Goal: Transaction & Acquisition: Purchase product/service

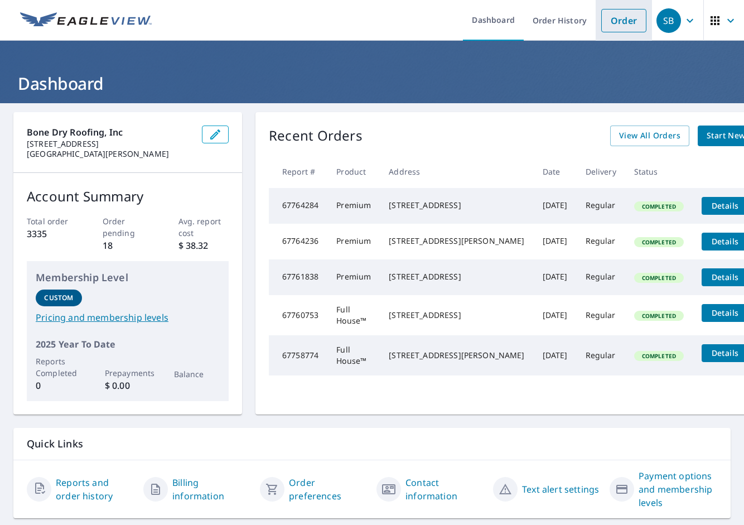
click at [601, 22] on link "Order" at bounding box center [623, 20] width 45 height 23
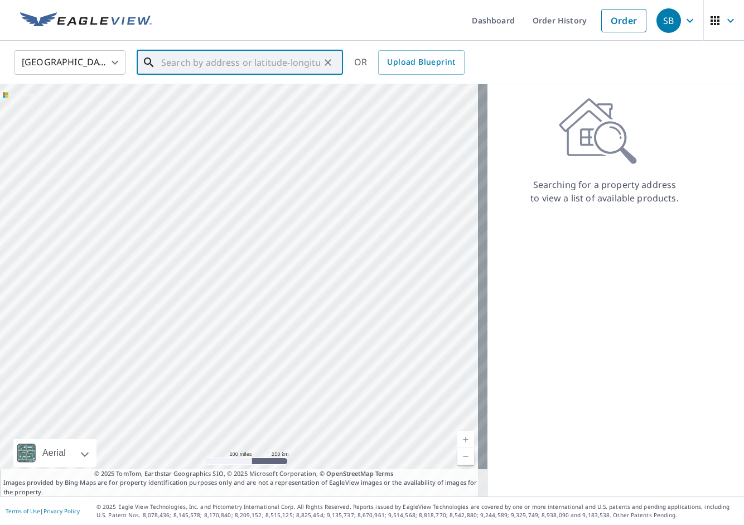
paste input "1328 Selma Ave"
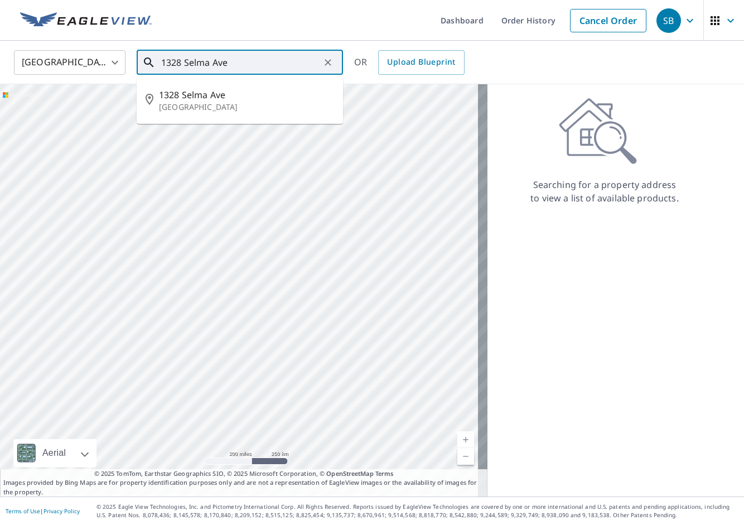
click at [252, 100] on span "1328 Selma Ave" at bounding box center [246, 94] width 175 height 13
type input "1328 [GEOGRAPHIC_DATA]"
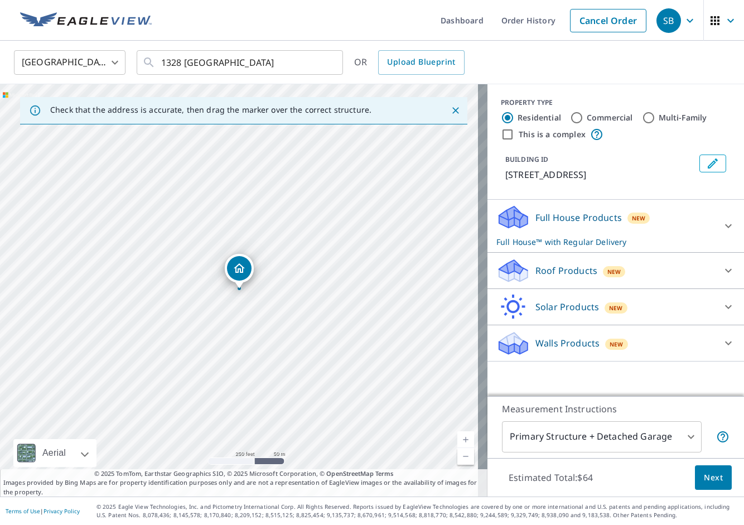
click at [574, 269] on p "Roof Products" at bounding box center [567, 270] width 62 height 13
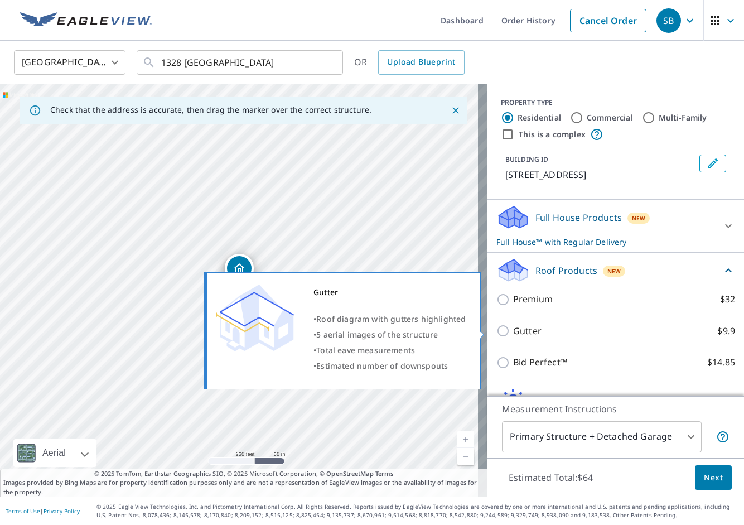
click at [518, 332] on p "Gutter" at bounding box center [527, 331] width 28 height 14
click at [513, 332] on input "Gutter $9.9" at bounding box center [504, 330] width 17 height 13
checkbox input "true"
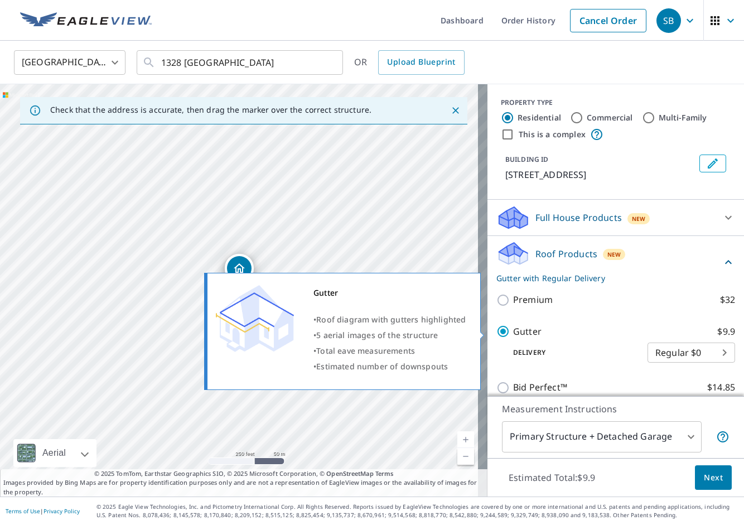
checkbox input "false"
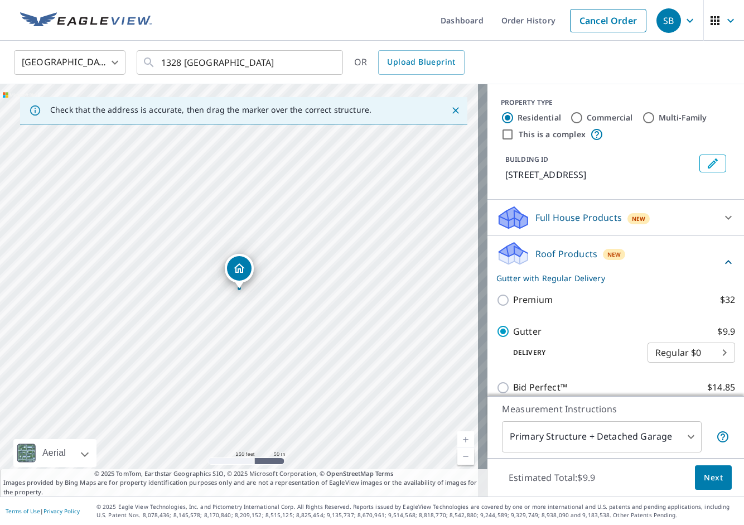
click at [709, 483] on span "Next" at bounding box center [713, 478] width 19 height 14
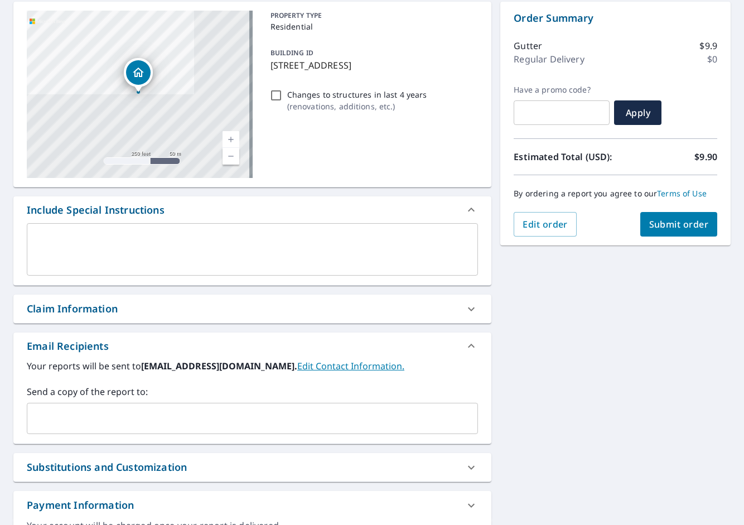
scroll to position [112, 0]
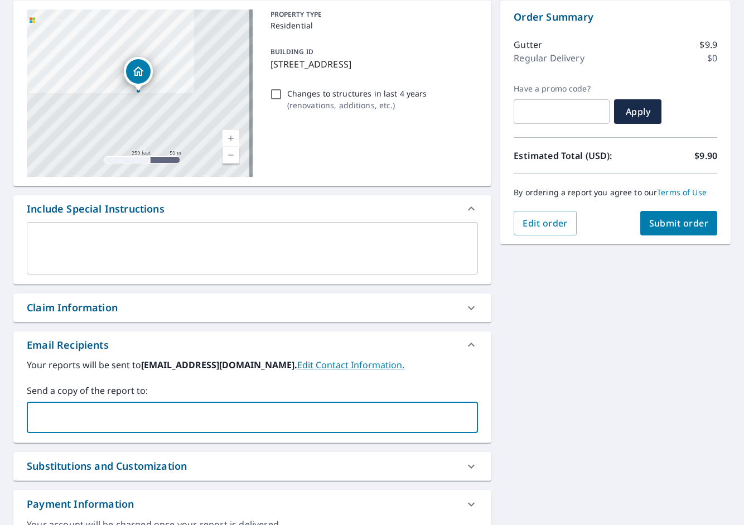
click at [150, 411] on input "text" at bounding box center [244, 417] width 425 height 21
paste input "[PERSON_NAME][EMAIL_ADDRESS][DOMAIN_NAME]"
type input "[PERSON_NAME][EMAIL_ADDRESS][DOMAIN_NAME]"
checkbox input "true"
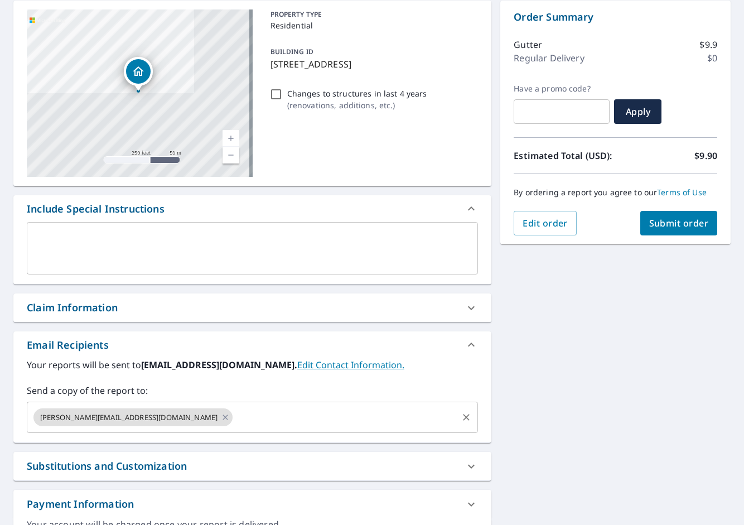
click at [253, 424] on input "text" at bounding box center [345, 417] width 222 height 21
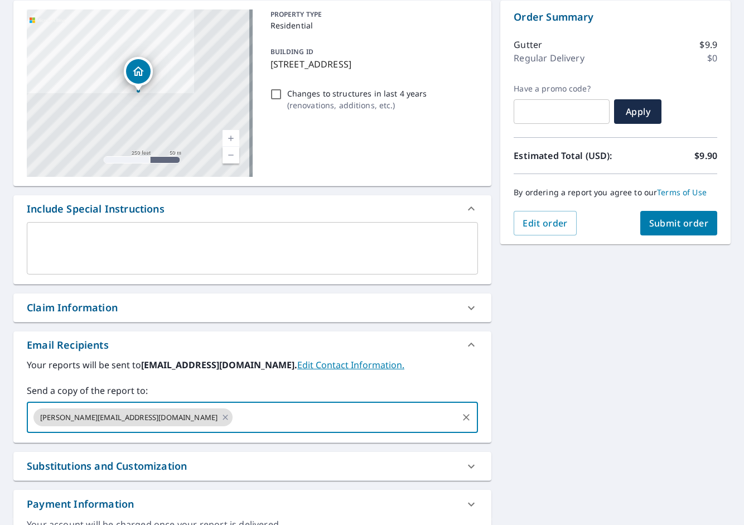
paste input "[PERSON_NAME][EMAIL_ADDRESS][PERSON_NAME][DOMAIN_NAME]"
type input "[PERSON_NAME][EMAIL_ADDRESS][PERSON_NAME][DOMAIN_NAME]"
checkbox input "true"
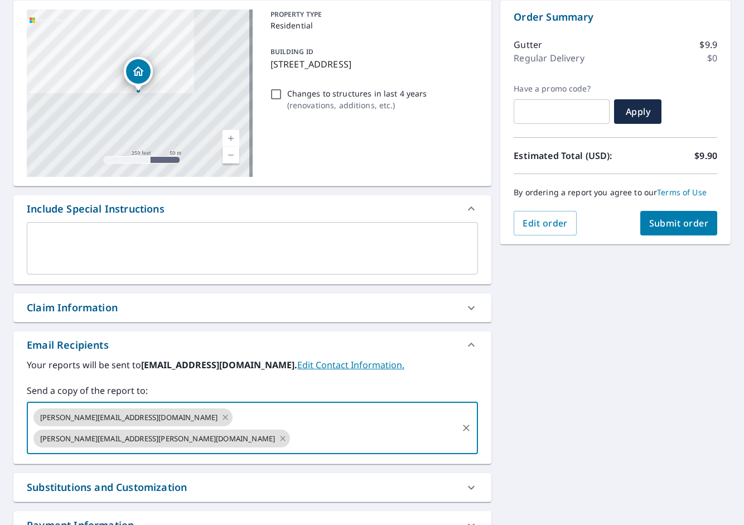
click at [332, 428] on input "text" at bounding box center [374, 438] width 165 height 21
paste input "[PERSON_NAME][EMAIL_ADDRESS][PERSON_NAME][DOMAIN_NAME]"
type input "[PERSON_NAME][EMAIL_ADDRESS][PERSON_NAME][DOMAIN_NAME]"
click at [562, 332] on div "[STREET_ADDRESS] Aerial Road A standard road map Aerial A detailed look from ab…" at bounding box center [372, 288] width 744 height 592
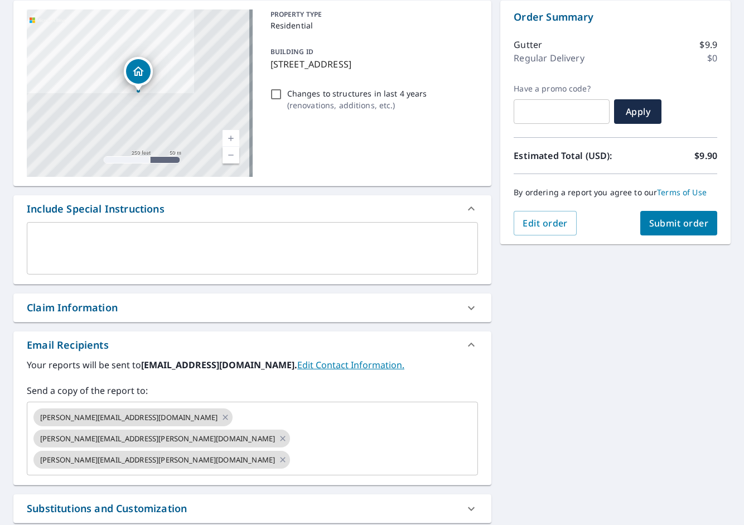
click at [686, 226] on span "Submit order" at bounding box center [679, 223] width 60 height 12
checkbox input "true"
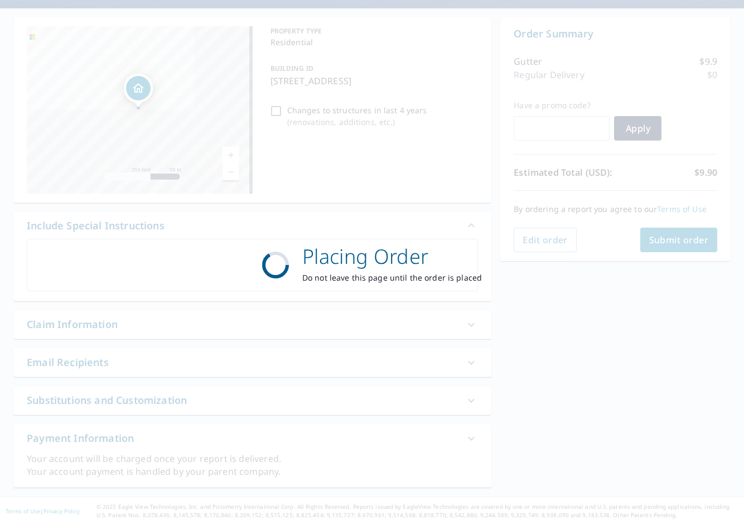
scroll to position [95, 0]
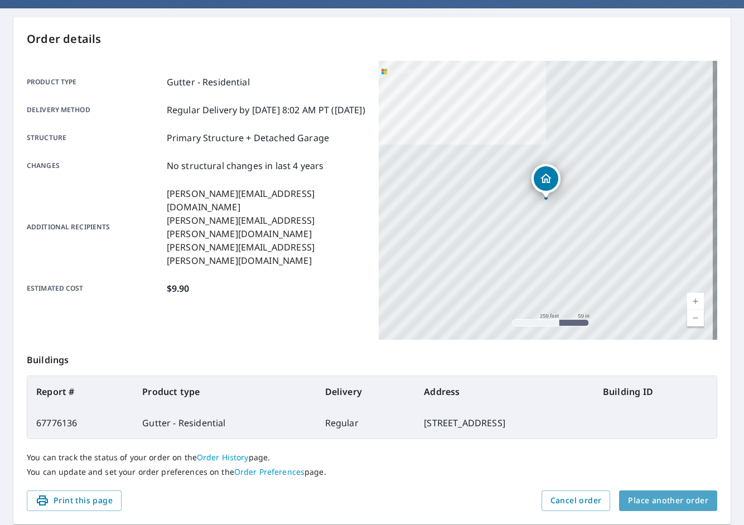
drag, startPoint x: 681, startPoint y: 505, endPoint x: 674, endPoint y: 499, distance: 9.1
click at [681, 505] on span "Place another order" at bounding box center [668, 501] width 80 height 14
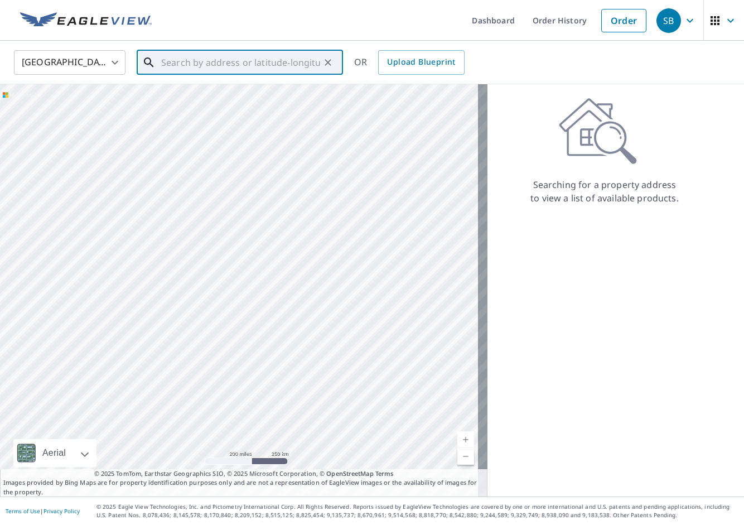
click at [268, 52] on input "text" at bounding box center [240, 62] width 159 height 31
paste input "[STREET_ADDRESS][PERSON_NAME]"
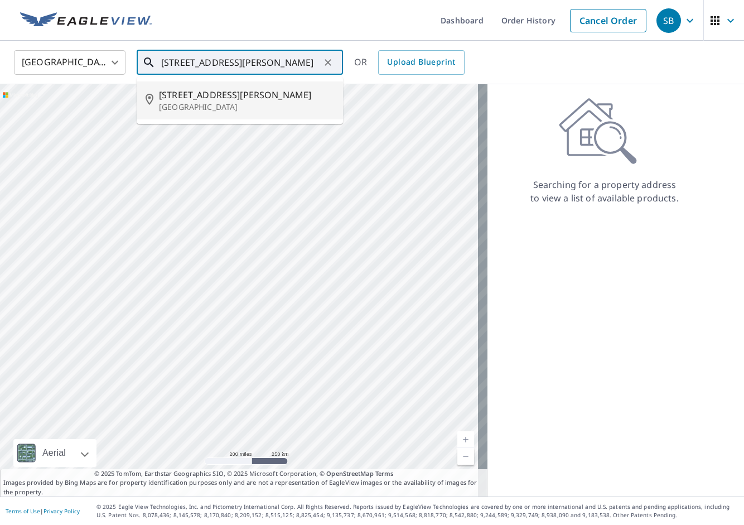
click at [249, 95] on span "[STREET_ADDRESS][PERSON_NAME]" at bounding box center [246, 94] width 175 height 13
type input "[STREET_ADDRESS][PERSON_NAME]"
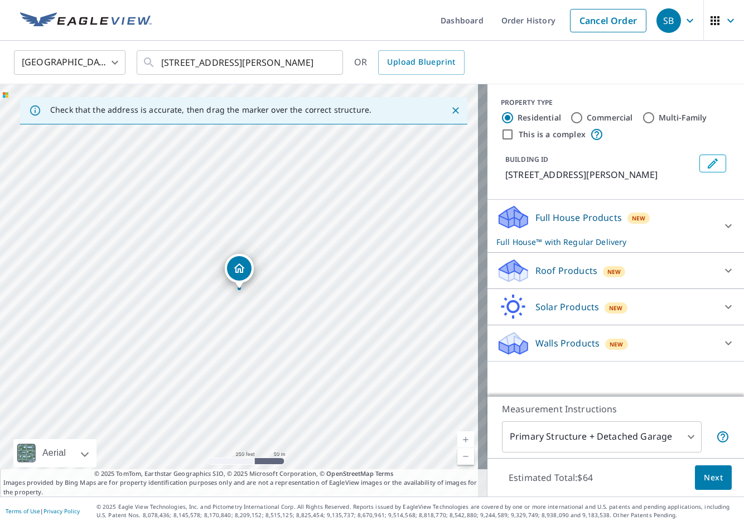
click at [647, 245] on div "Full House Products New Full House™ with Regular Delivery" at bounding box center [605, 226] width 219 height 44
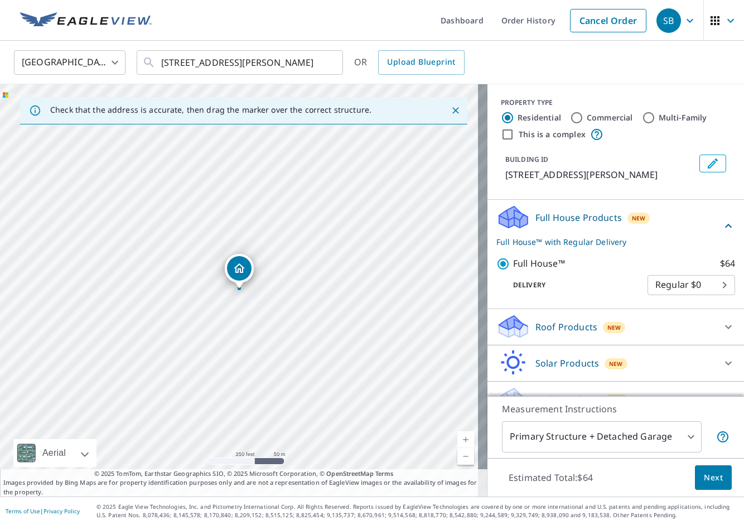
click at [704, 471] on span "Next" at bounding box center [713, 478] width 19 height 14
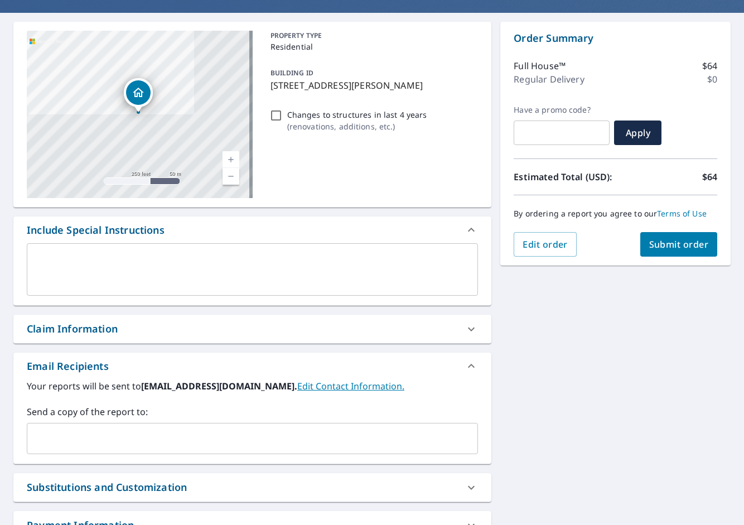
scroll to position [93, 0]
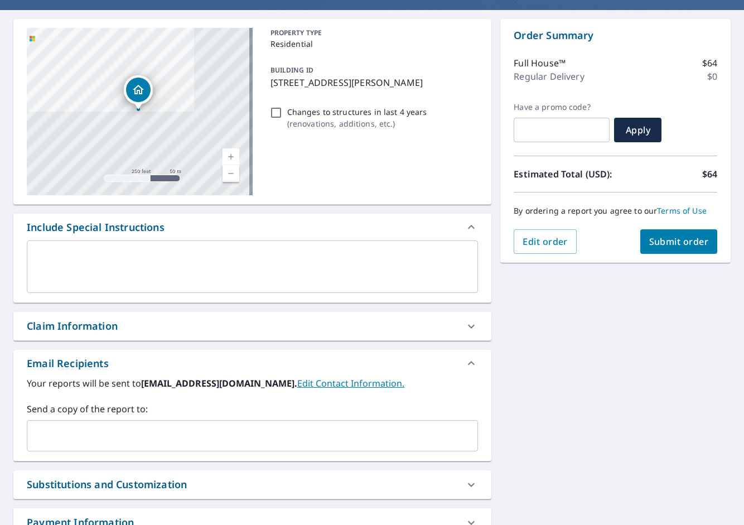
drag, startPoint x: 165, startPoint y: 434, endPoint x: 155, endPoint y: 433, distance: 10.1
click at [165, 434] on input "text" at bounding box center [244, 435] width 425 height 21
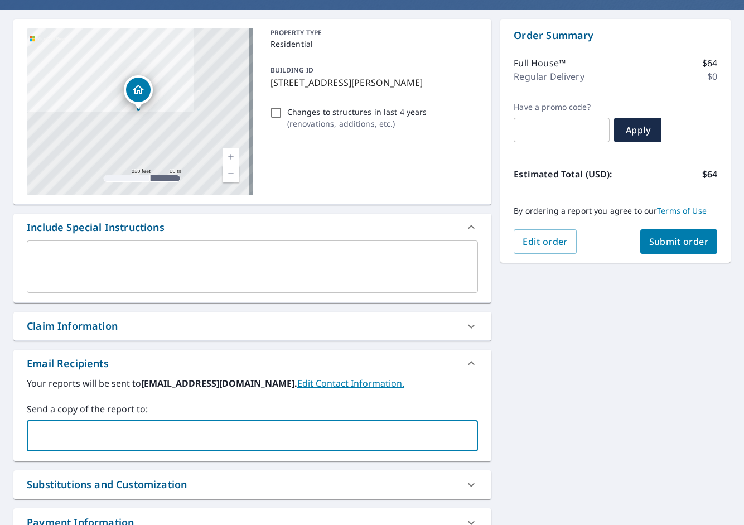
paste input "[PERSON_NAME][EMAIL_ADDRESS][DOMAIN_NAME]"
type input "[PERSON_NAME][EMAIL_ADDRESS][DOMAIN_NAME]"
checkbox input "true"
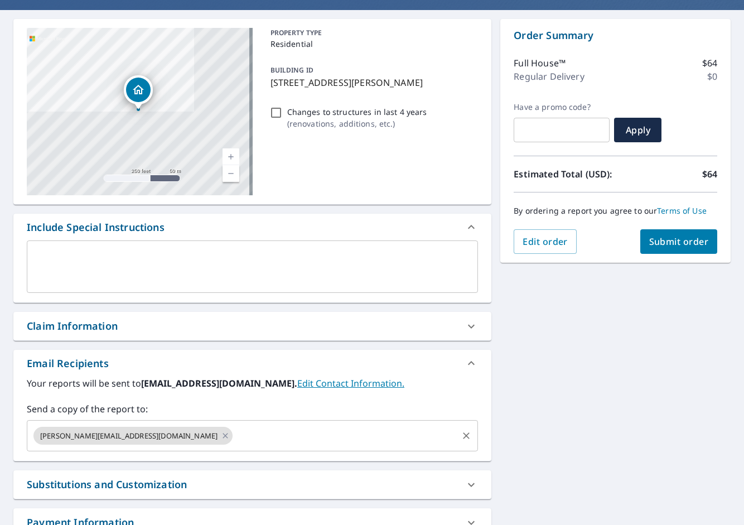
click at [234, 432] on input "text" at bounding box center [345, 435] width 222 height 21
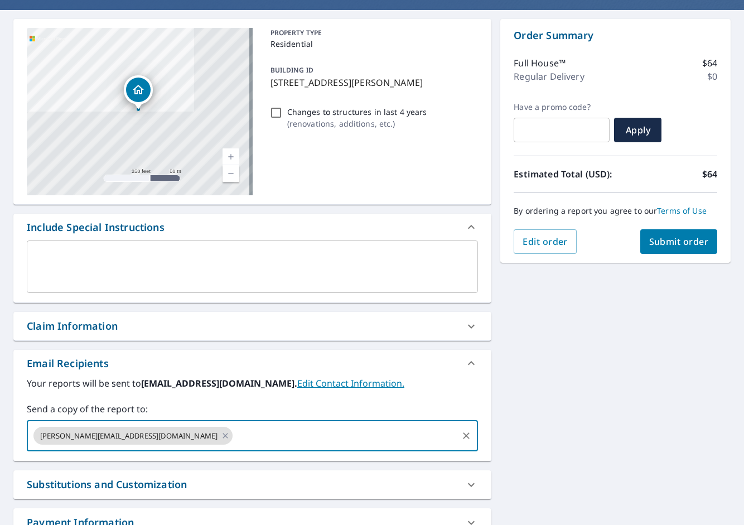
paste input "[PERSON_NAME][EMAIL_ADDRESS][PERSON_NAME][DOMAIN_NAME]"
type input "[PERSON_NAME][EMAIL_ADDRESS][PERSON_NAME][DOMAIN_NAME]"
checkbox input "true"
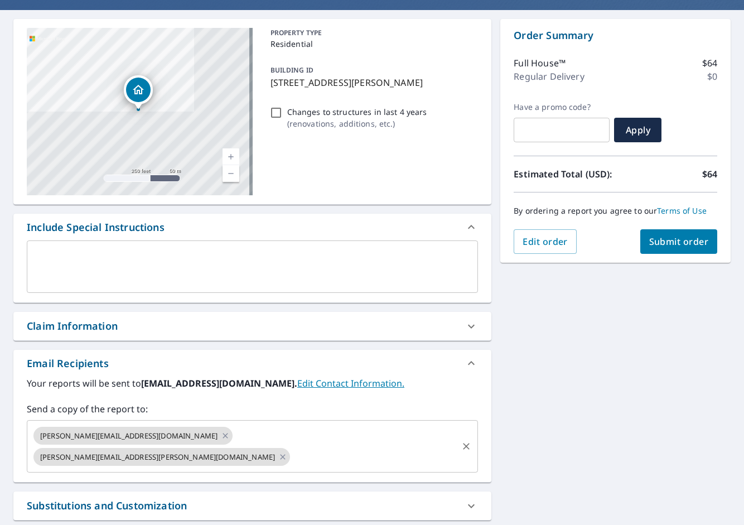
click at [396, 446] on input "text" at bounding box center [374, 456] width 165 height 21
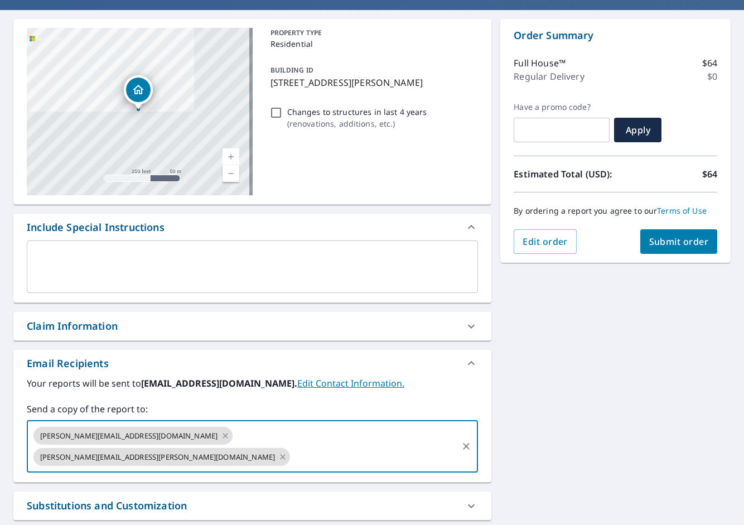
paste input "[PERSON_NAME][EMAIL_ADDRESS][DOMAIN_NAME]"
type input "[PERSON_NAME][EMAIL_ADDRESS][DOMAIN_NAME]"
click at [566, 430] on div "[STREET_ADDRESS][PERSON_NAME] Aerial Road A standard road map Aerial A detailed…" at bounding box center [372, 306] width 744 height 592
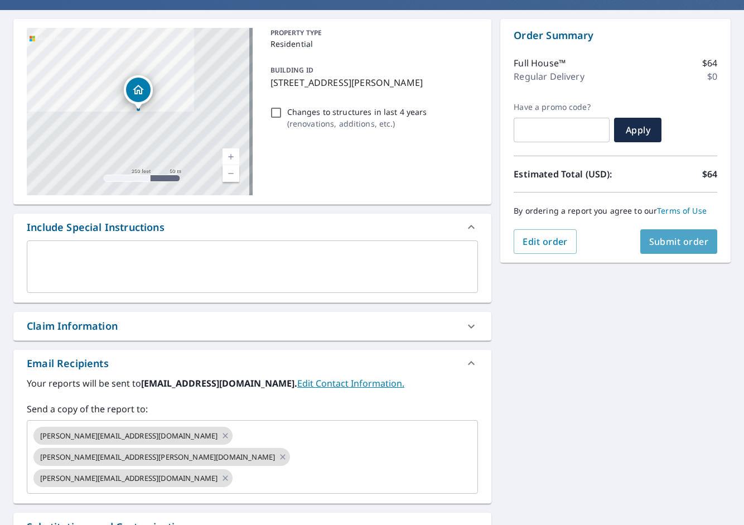
click at [661, 251] on button "Submit order" at bounding box center [679, 241] width 78 height 25
checkbox input "true"
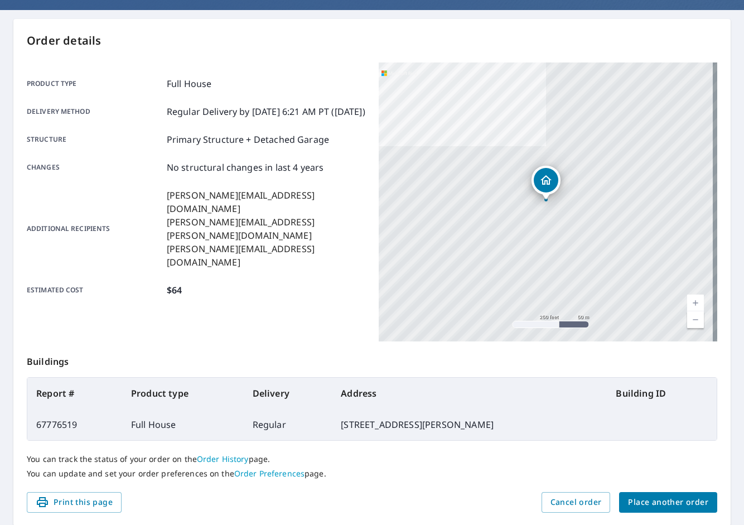
click at [688, 502] on span "Place another order" at bounding box center [668, 502] width 80 height 14
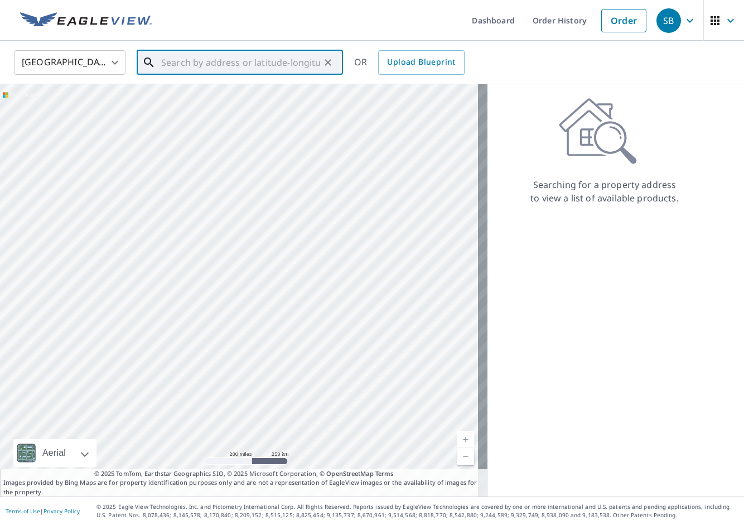
click at [191, 57] on input "text" at bounding box center [240, 62] width 159 height 31
paste input "[STREET_ADDRESS][PERSON_NAME]"
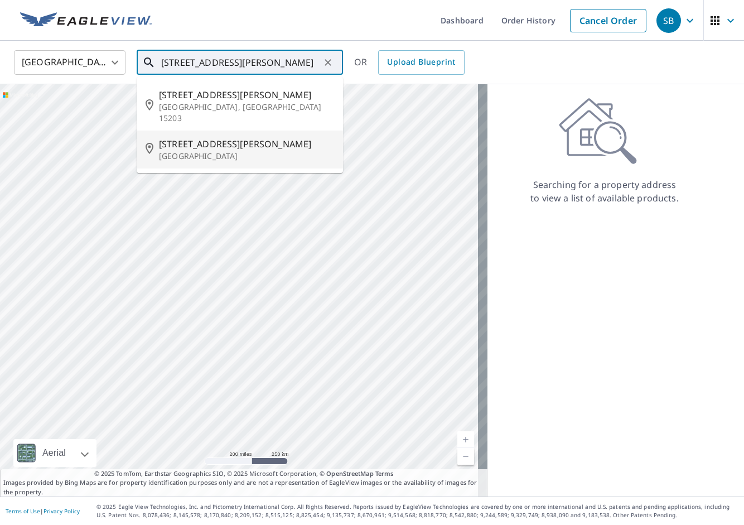
click at [208, 137] on span "[STREET_ADDRESS][PERSON_NAME]" at bounding box center [246, 143] width 175 height 13
type input "[STREET_ADDRESS][PERSON_NAME]"
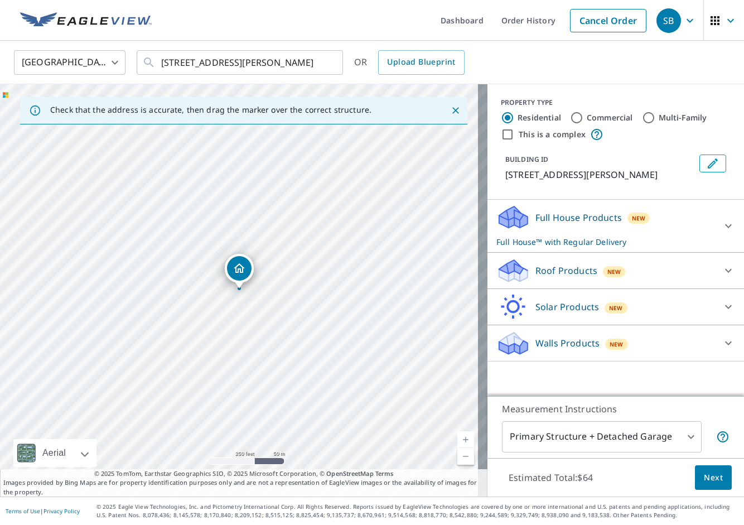
drag, startPoint x: 536, startPoint y: 233, endPoint x: 546, endPoint y: 239, distance: 11.3
click at [536, 233] on div "Full House Products New Full House™ with Regular Delivery" at bounding box center [605, 226] width 219 height 44
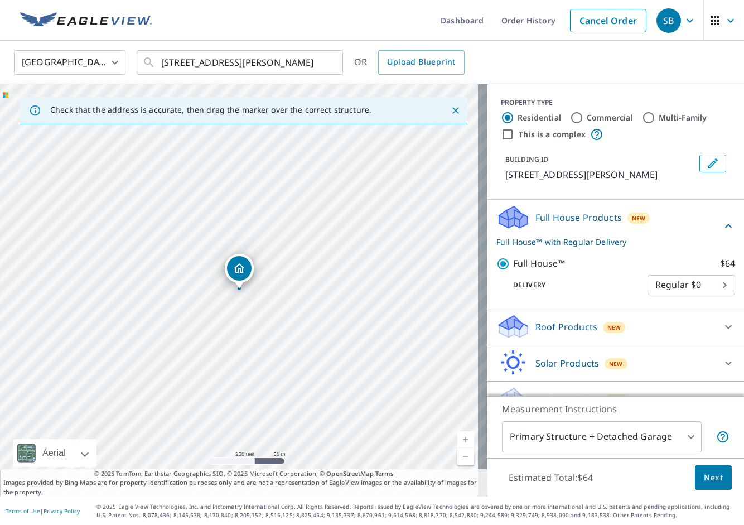
click at [695, 471] on button "Next" at bounding box center [713, 477] width 37 height 25
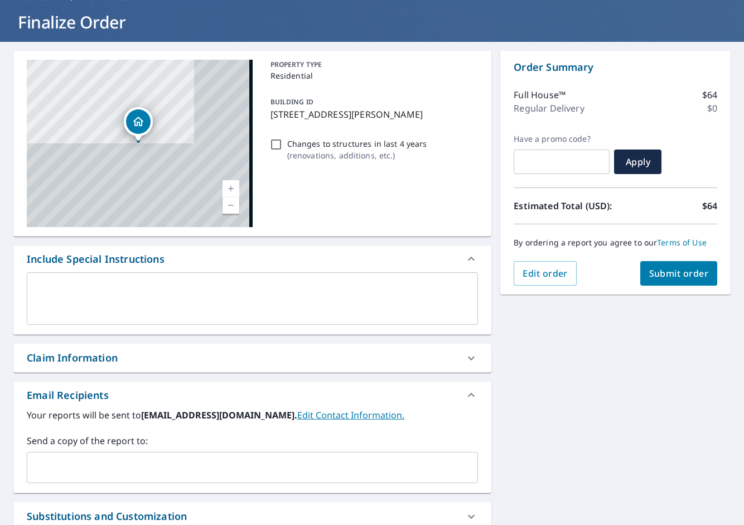
scroll to position [74, 0]
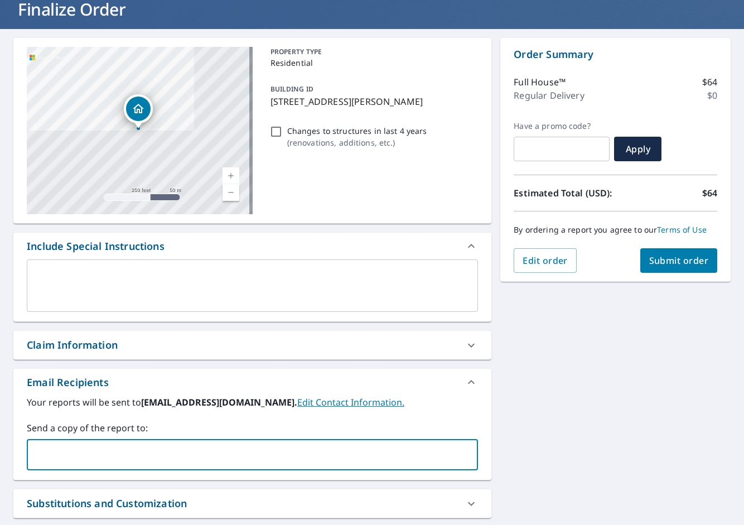
click at [146, 451] on input "text" at bounding box center [244, 454] width 425 height 21
paste input "[PERSON_NAME][EMAIL_ADDRESS][DOMAIN_NAME]"
type input "[PERSON_NAME][EMAIL_ADDRESS][DOMAIN_NAME]"
checkbox input "true"
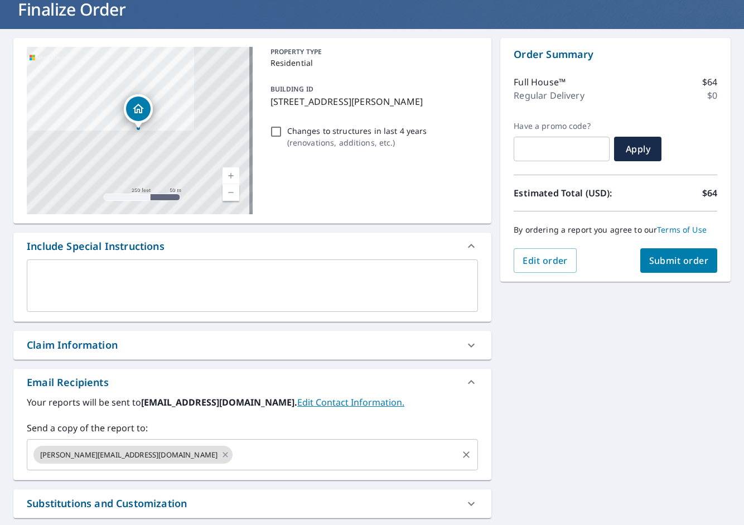
click at [234, 446] on input "text" at bounding box center [345, 454] width 222 height 21
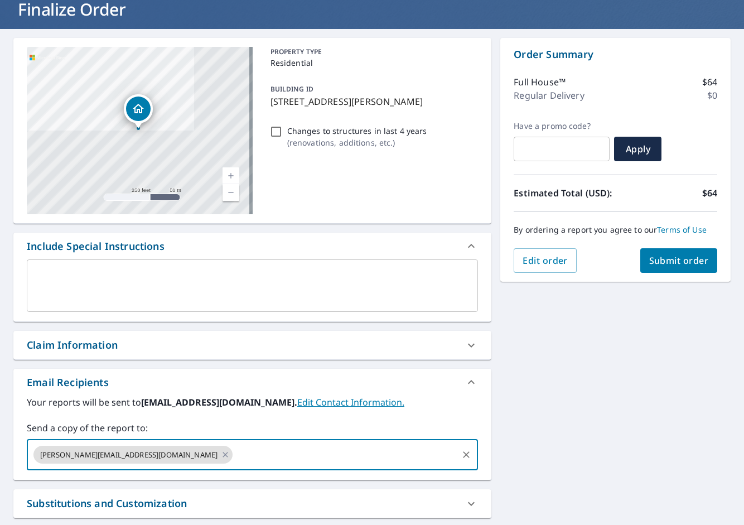
paste input "[PERSON_NAME][EMAIL_ADDRESS][PERSON_NAME][DOMAIN_NAME]"
type input "[PERSON_NAME][EMAIL_ADDRESS][PERSON_NAME][DOMAIN_NAME]"
checkbox input "true"
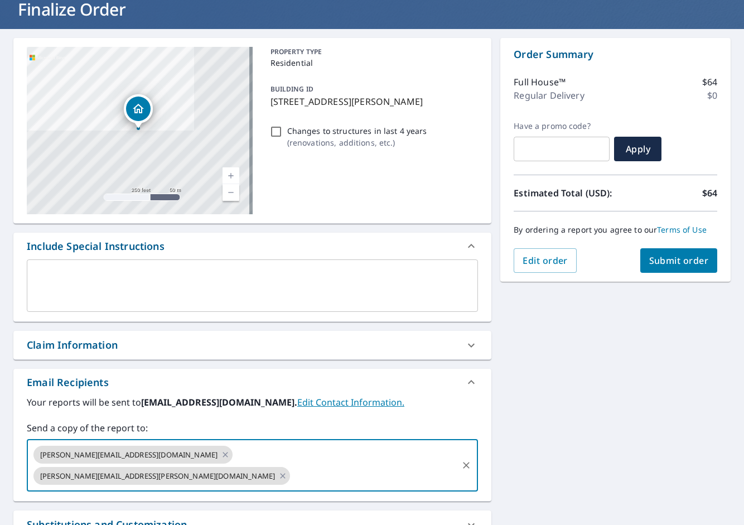
click at [341, 465] on input "text" at bounding box center [374, 475] width 165 height 21
paste input "[PERSON_NAME][EMAIL_ADDRESS][DOMAIN_NAME]"
type input "[PERSON_NAME][EMAIL_ADDRESS][DOMAIN_NAME]"
click at [529, 413] on div "[STREET_ADDRESS][PERSON_NAME] Aerial Road A standard road map Aerial A detailed…" at bounding box center [372, 325] width 744 height 592
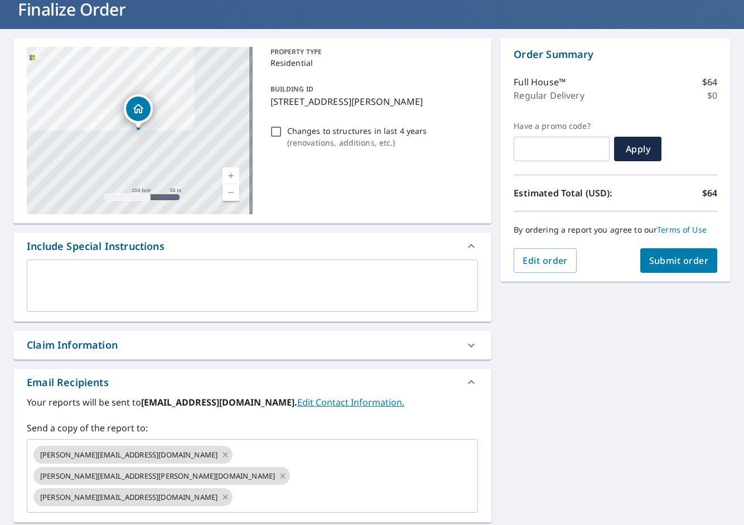
click at [645, 272] on button "Submit order" at bounding box center [679, 260] width 78 height 25
checkbox input "true"
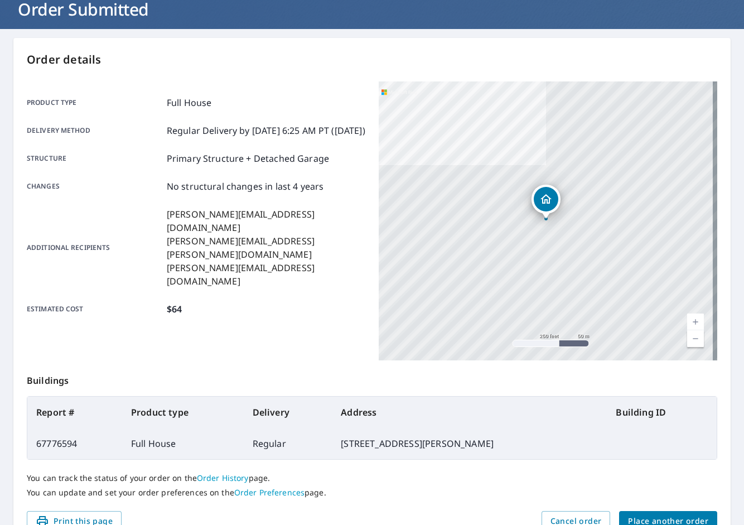
click at [690, 522] on span "Place another order" at bounding box center [668, 521] width 80 height 14
